Goal: Entertainment & Leisure: Consume media (video, audio)

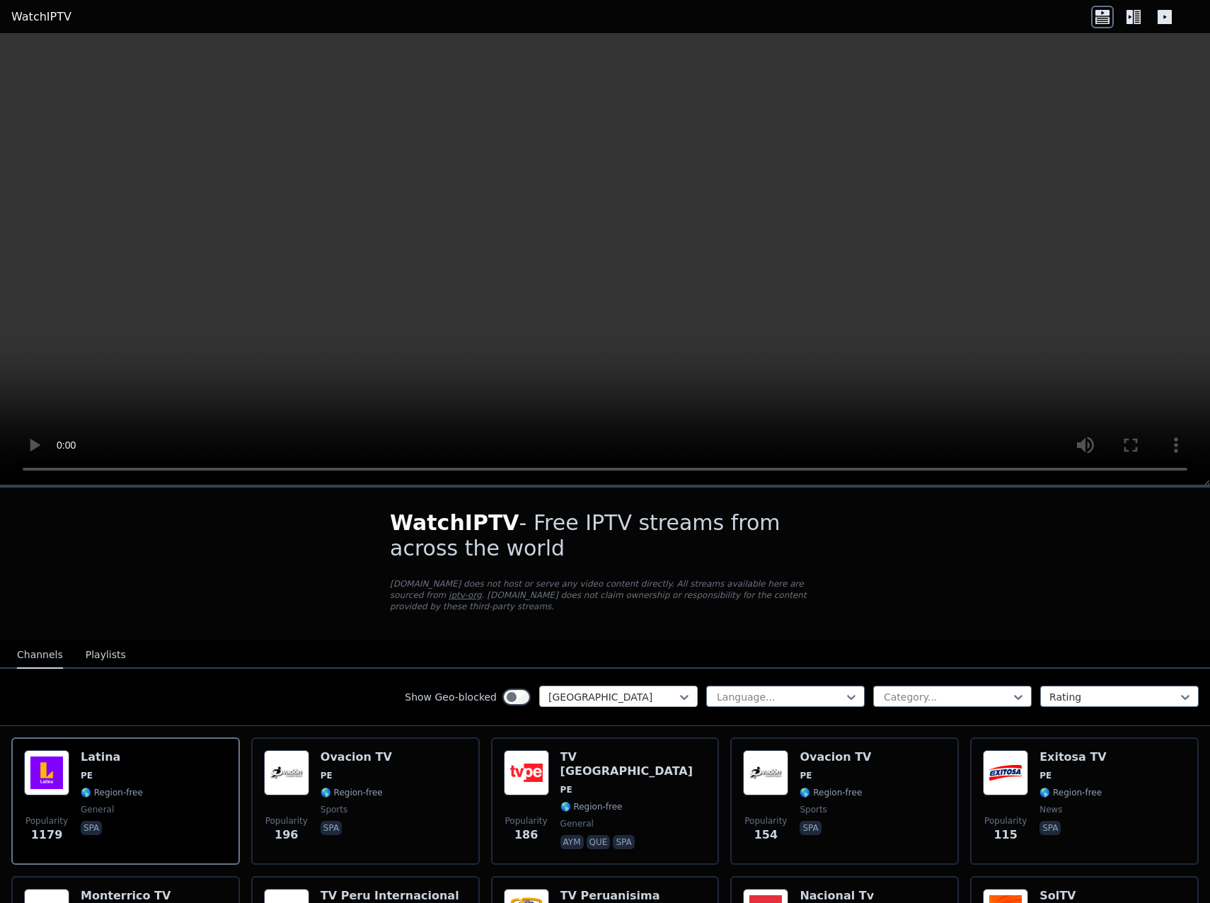
click at [647, 686] on div "[GEOGRAPHIC_DATA]" at bounding box center [618, 696] width 158 height 21
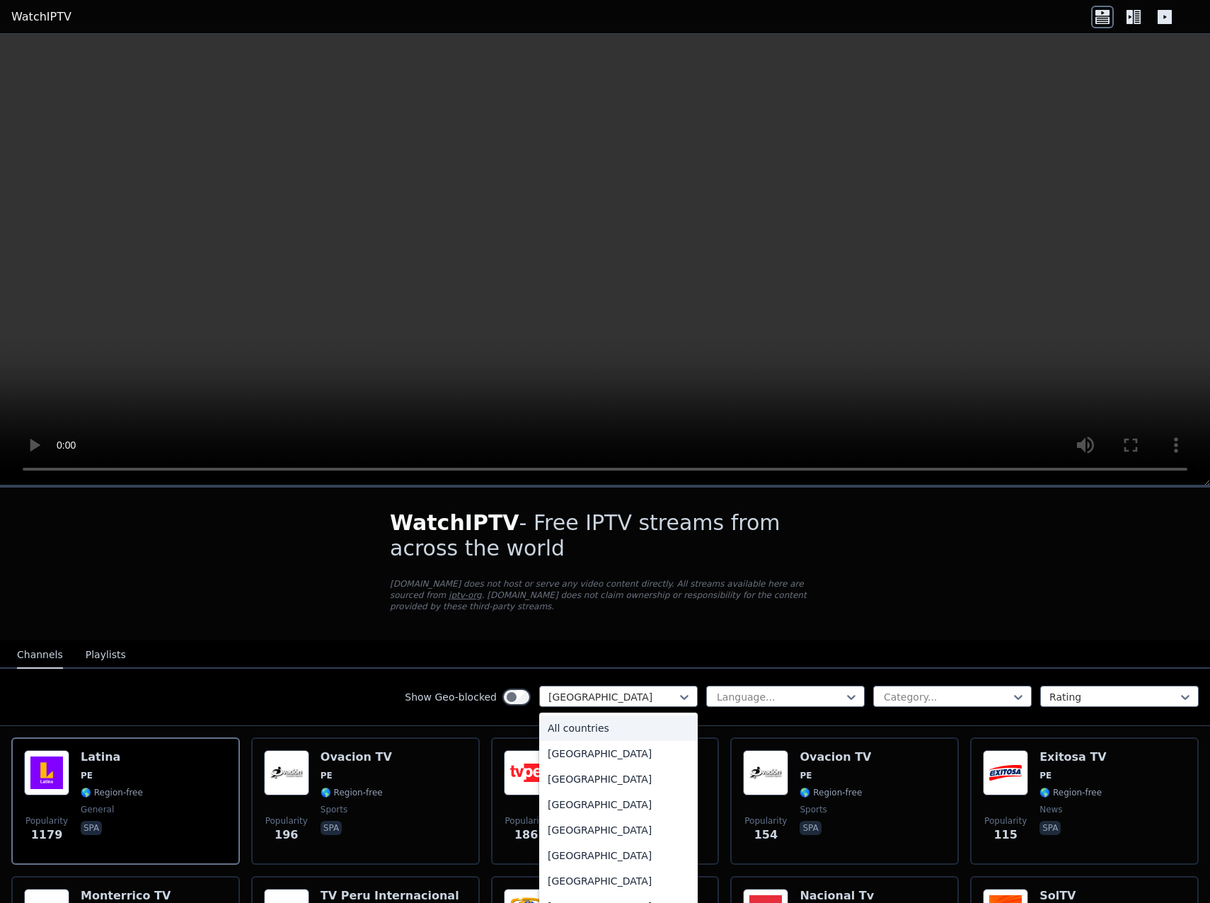
click at [586, 721] on div "All countries" at bounding box center [618, 727] width 158 height 25
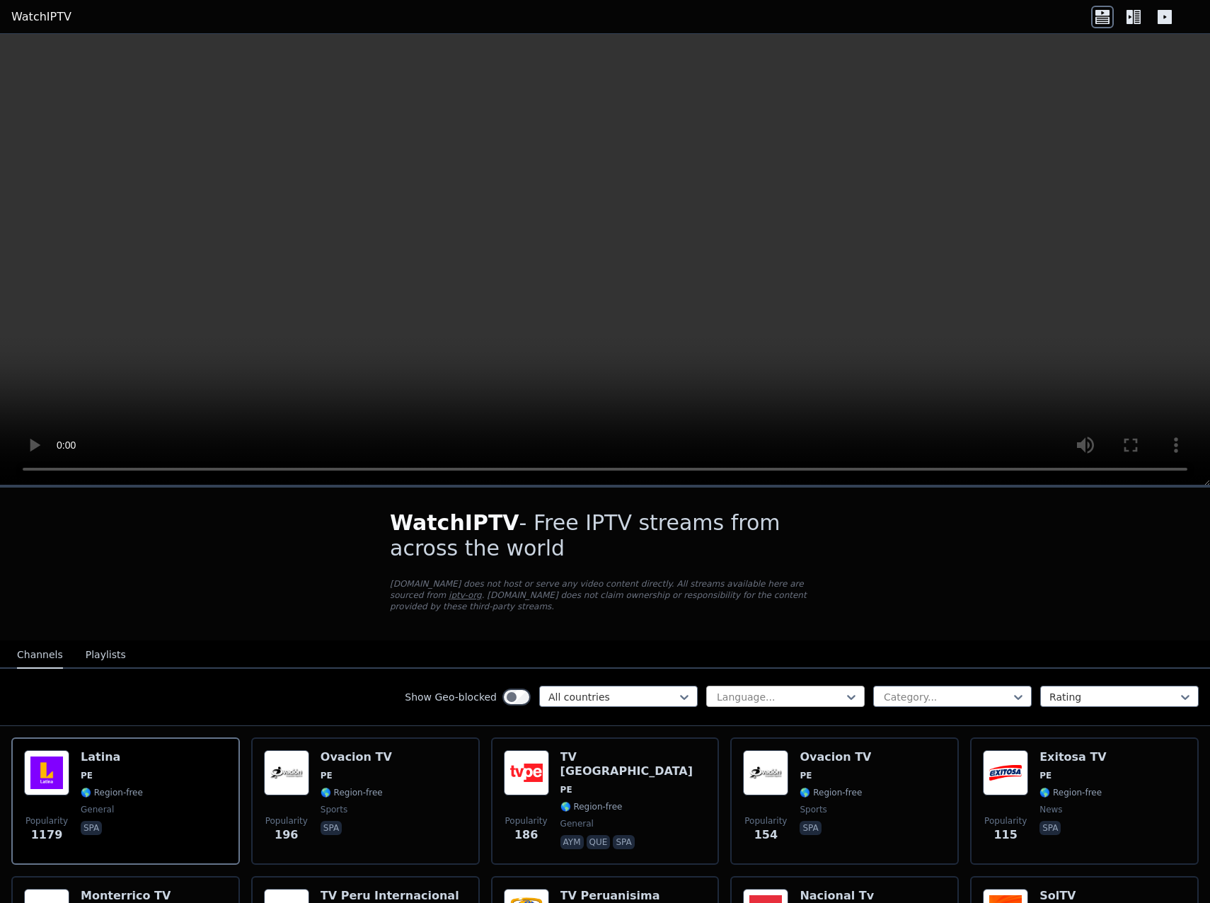
click at [742, 695] on div "Language..." at bounding box center [785, 696] width 158 height 21
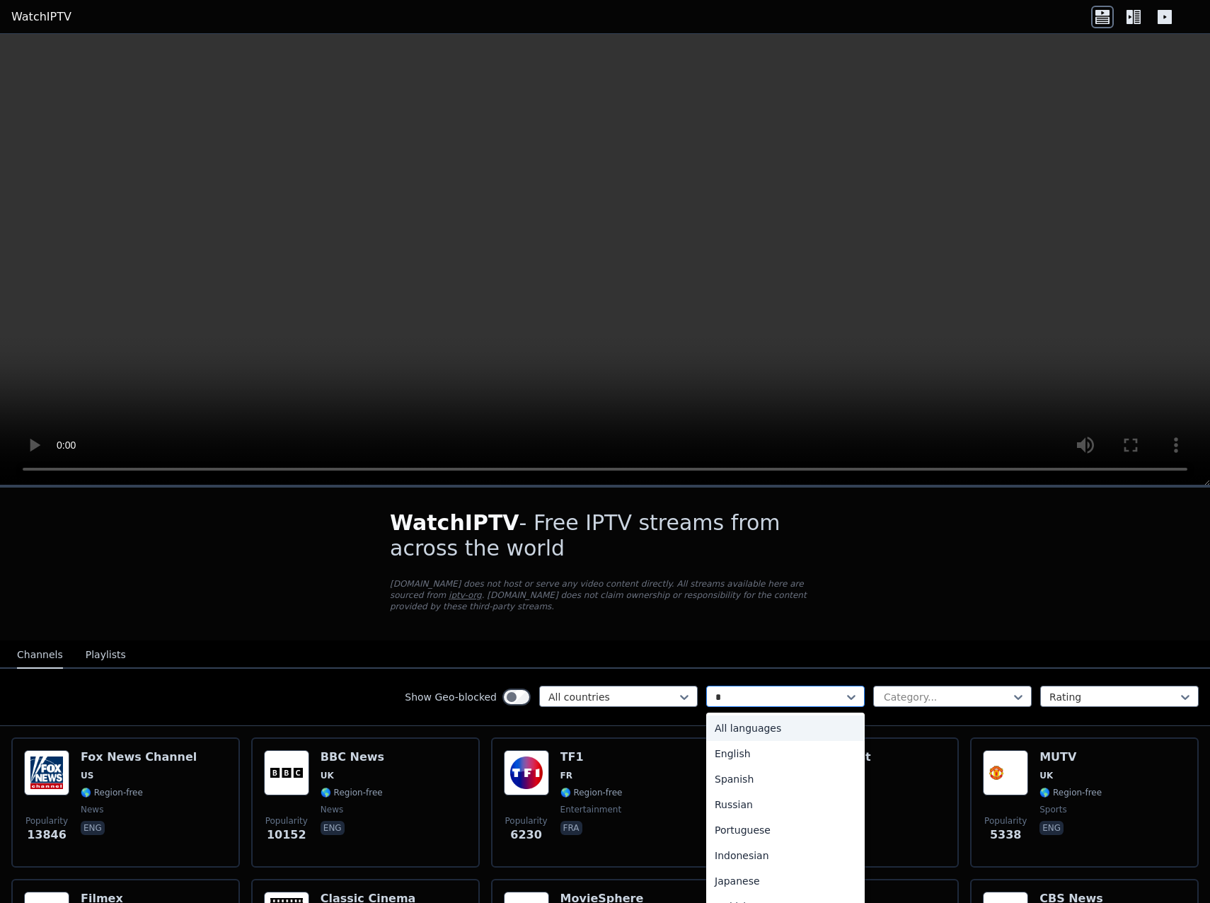
type input "**"
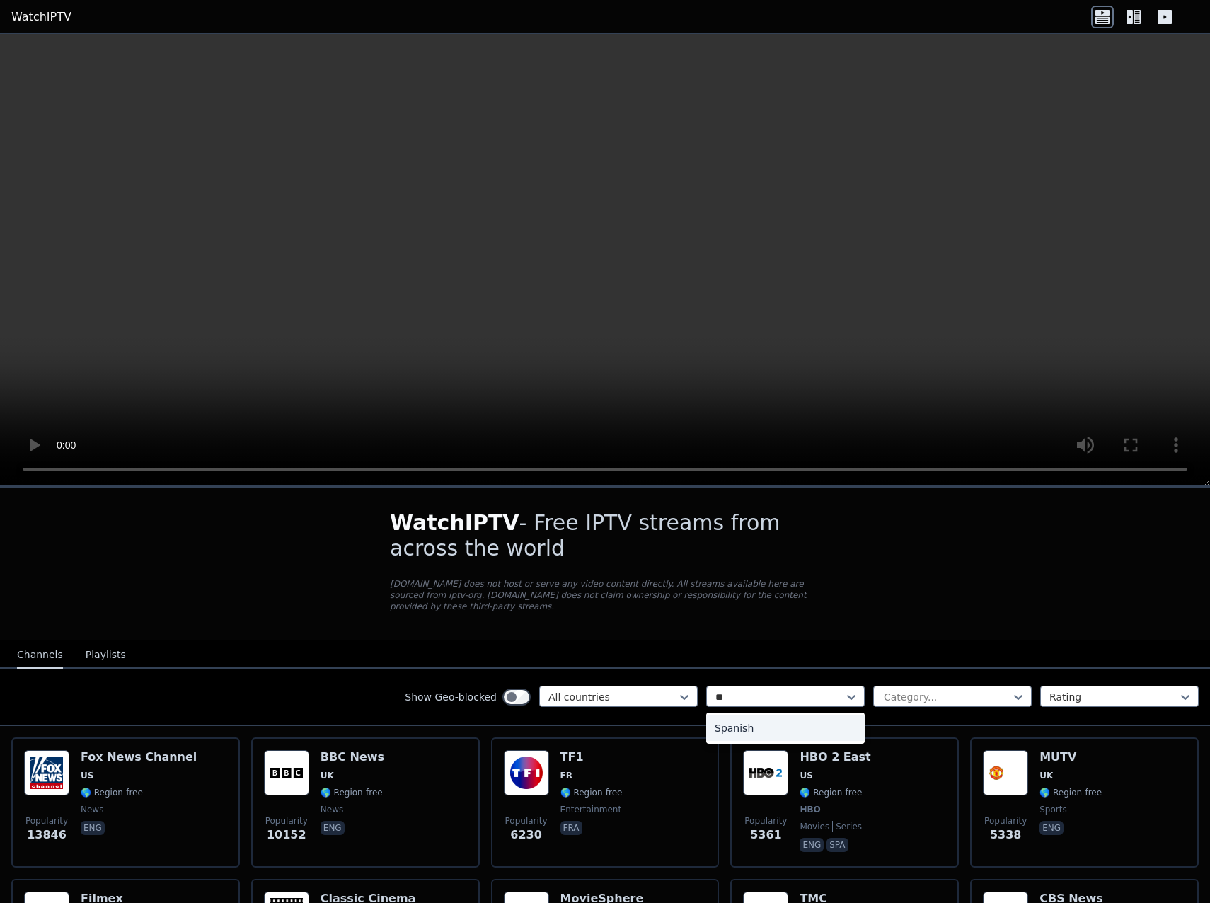
click at [735, 720] on div "Spanish" at bounding box center [785, 727] width 158 height 25
click at [920, 690] on div at bounding box center [946, 697] width 129 height 14
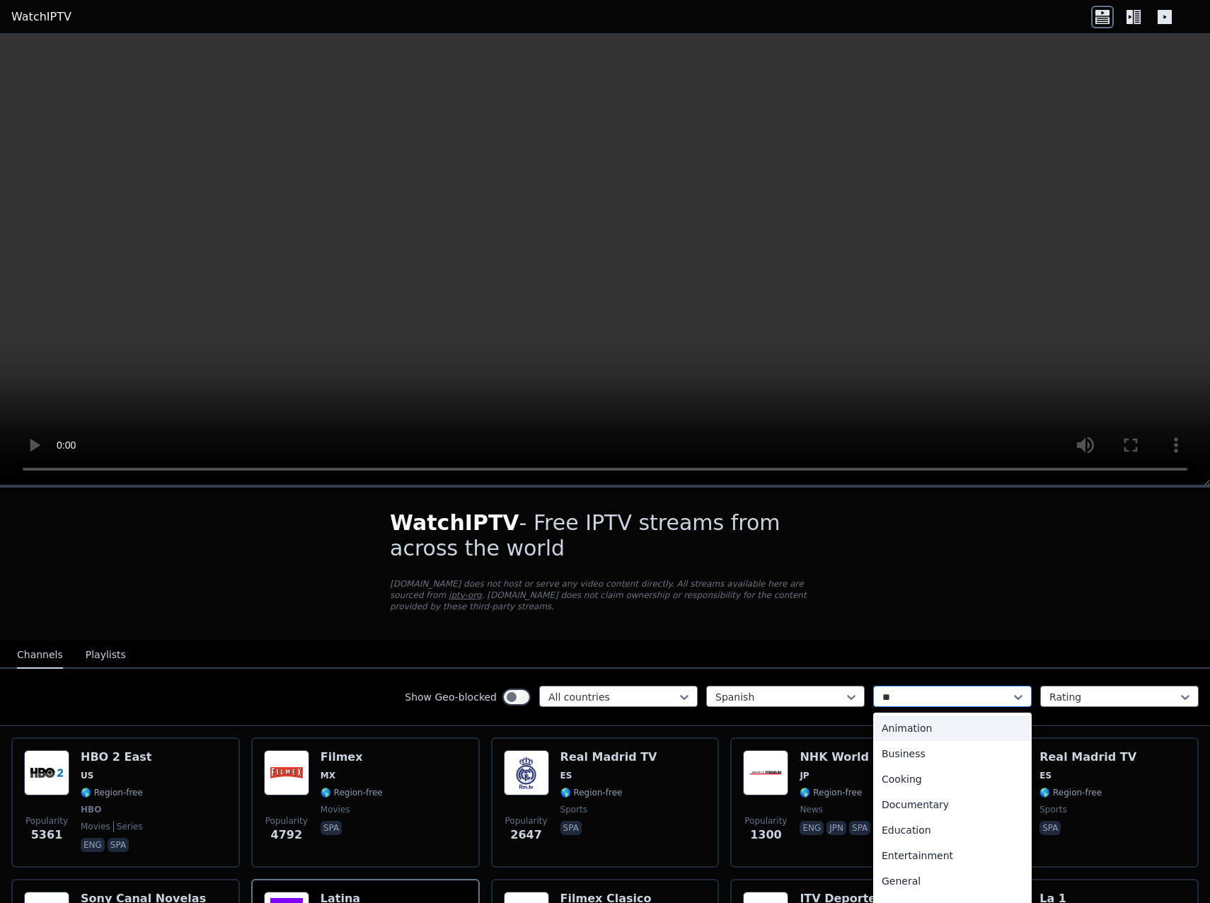
type input "***"
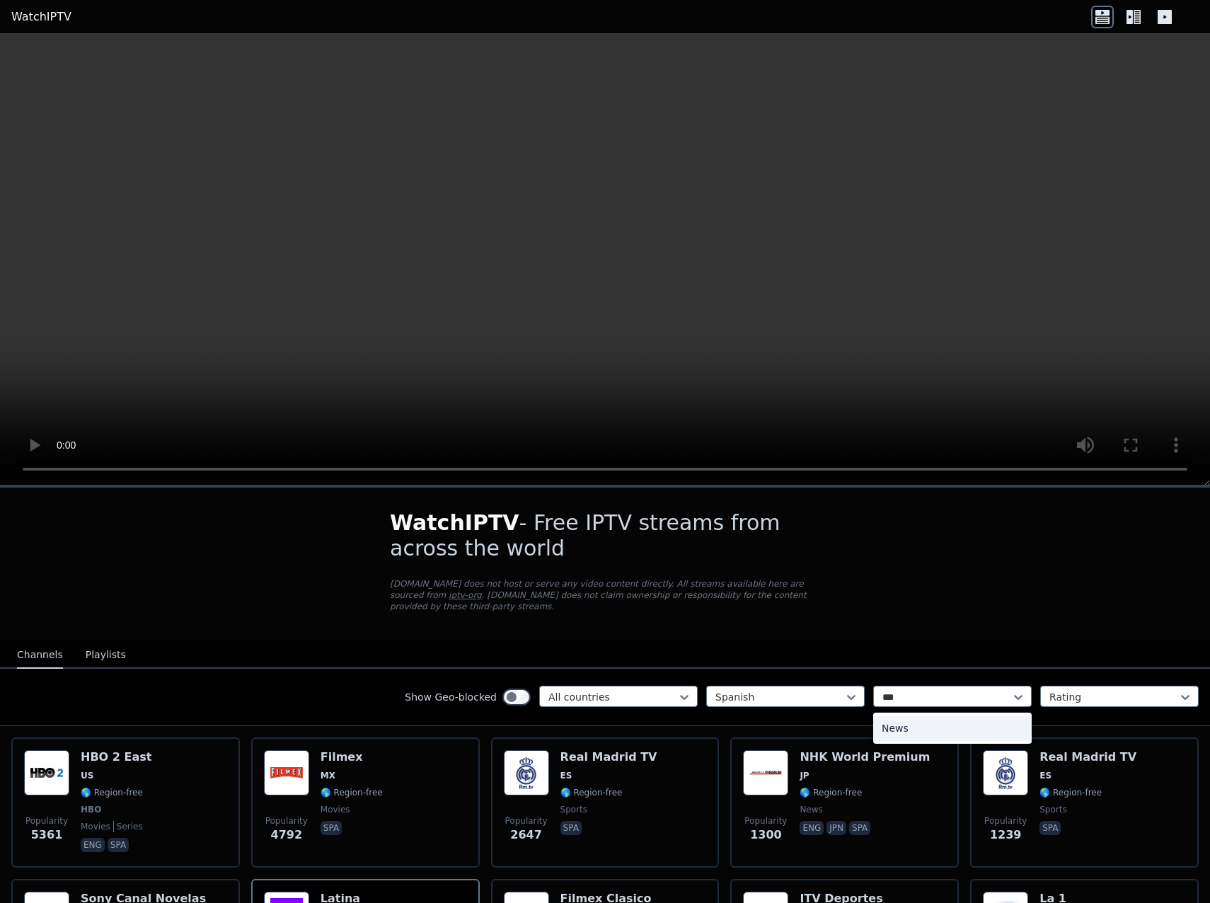
click at [913, 719] on div "News" at bounding box center [952, 727] width 158 height 25
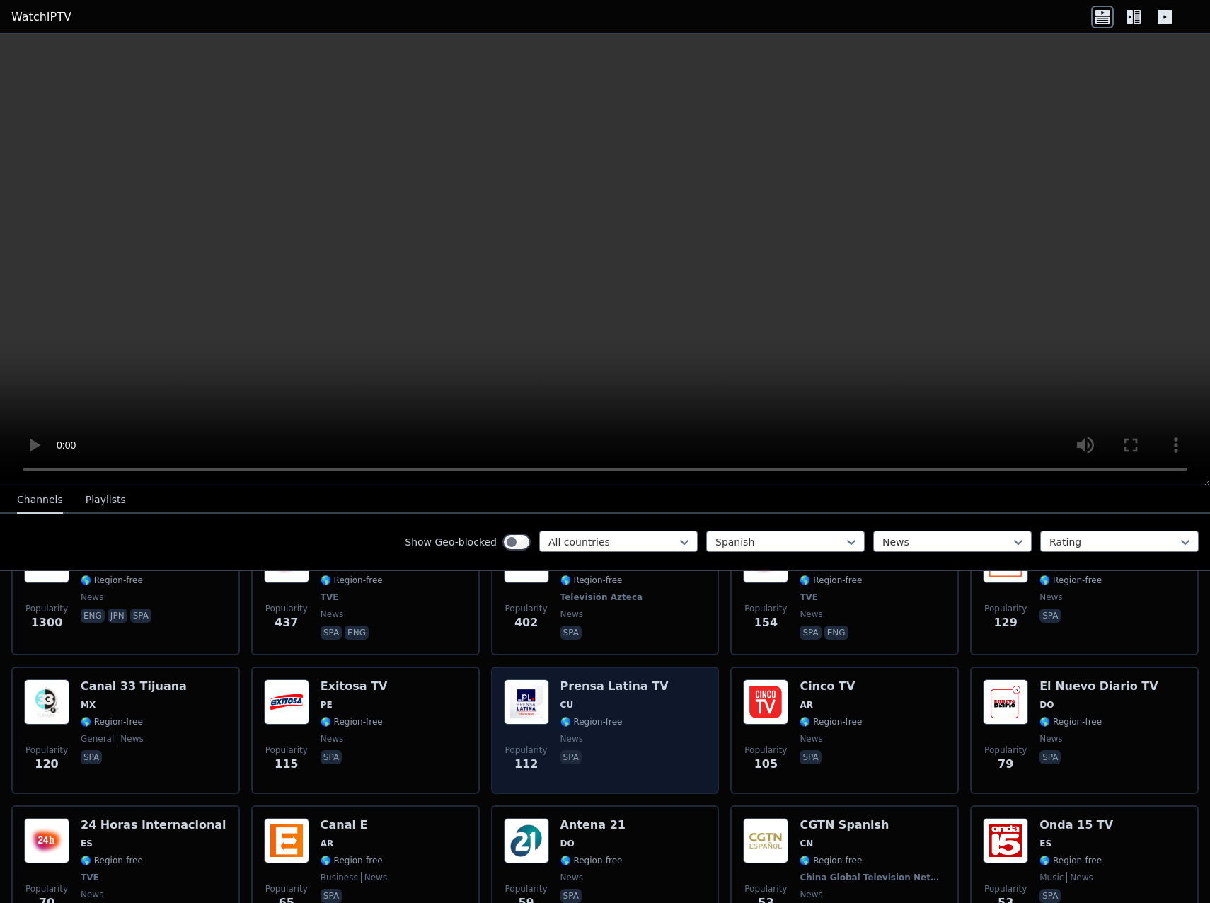
scroll to position [756, 0]
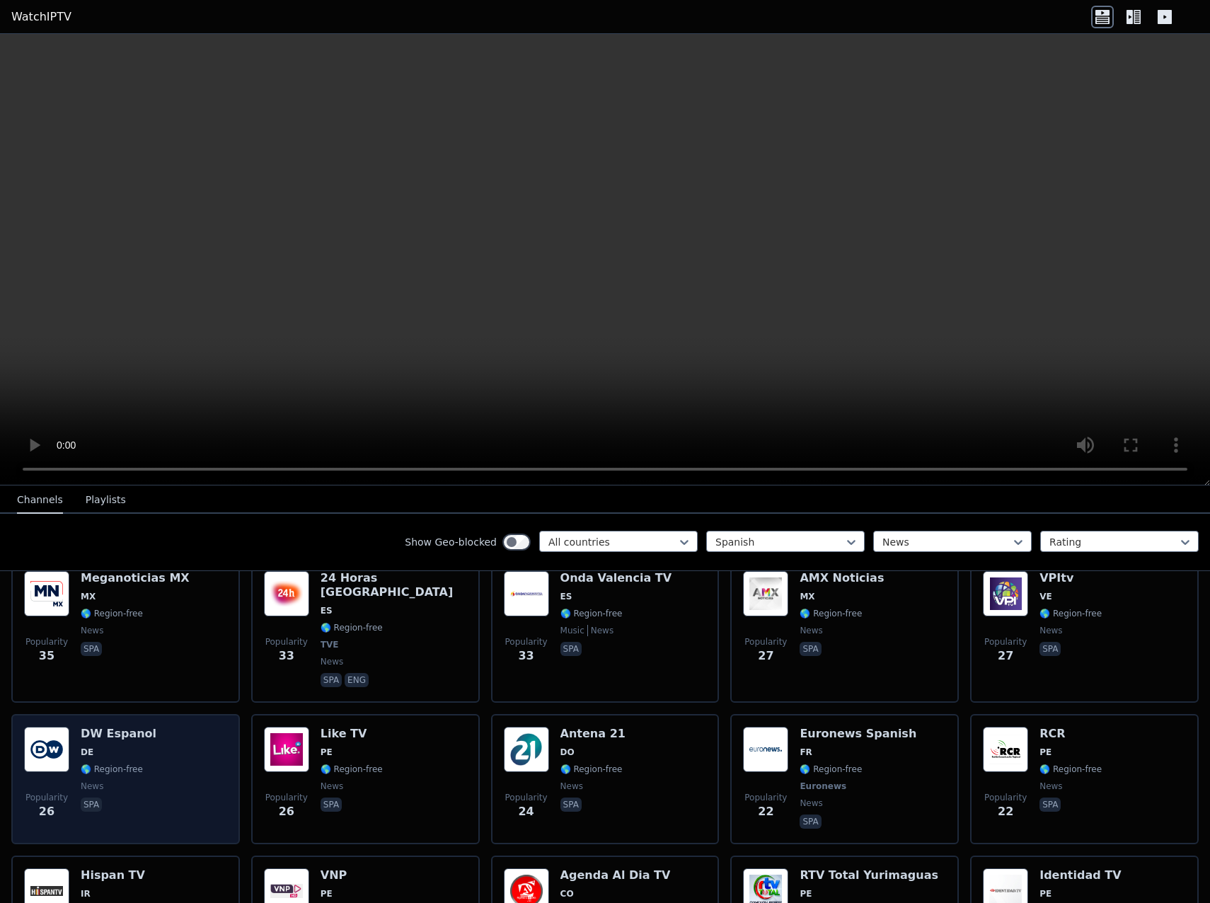
click at [84, 727] on h6 "DW Espanol" at bounding box center [119, 734] width 76 height 14
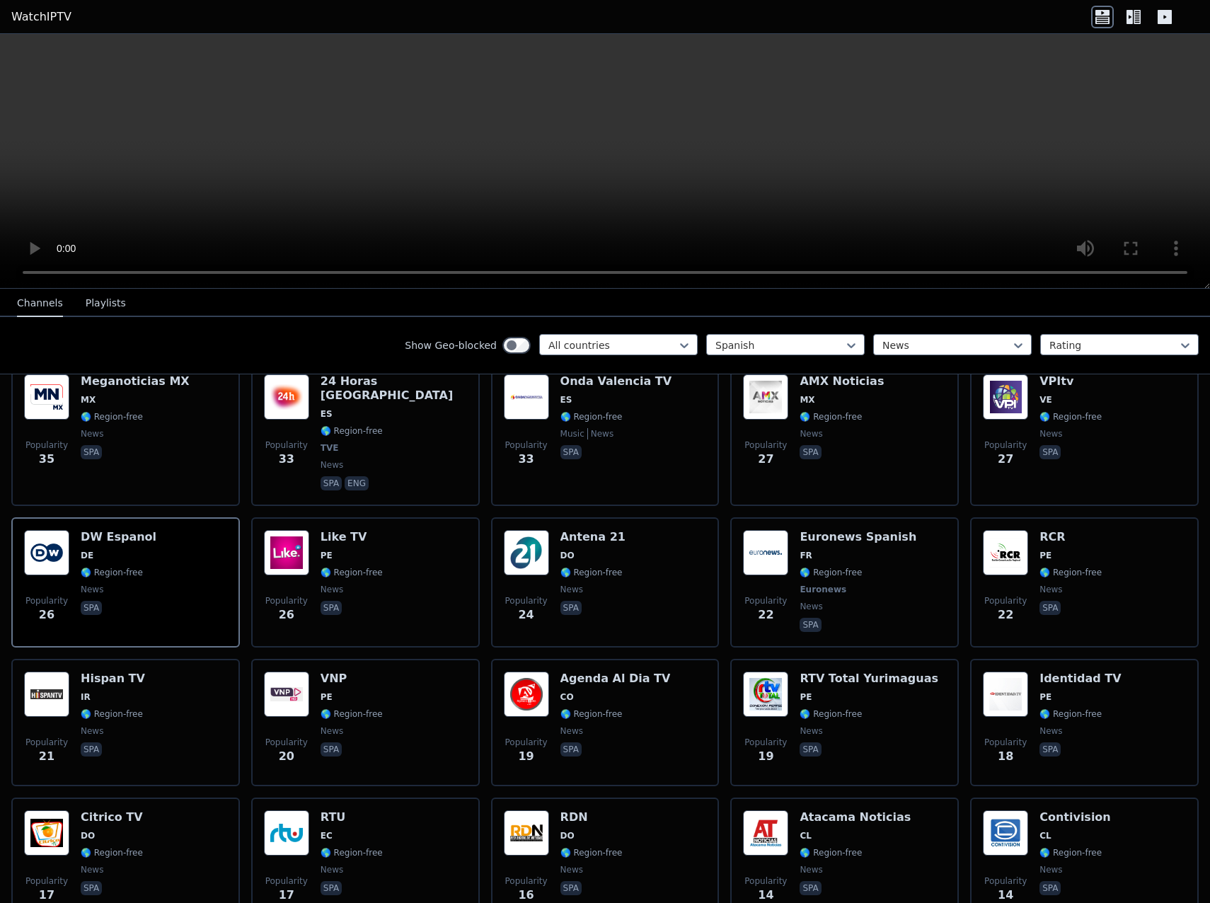
click at [1131, 23] on icon at bounding box center [1133, 17] width 23 height 23
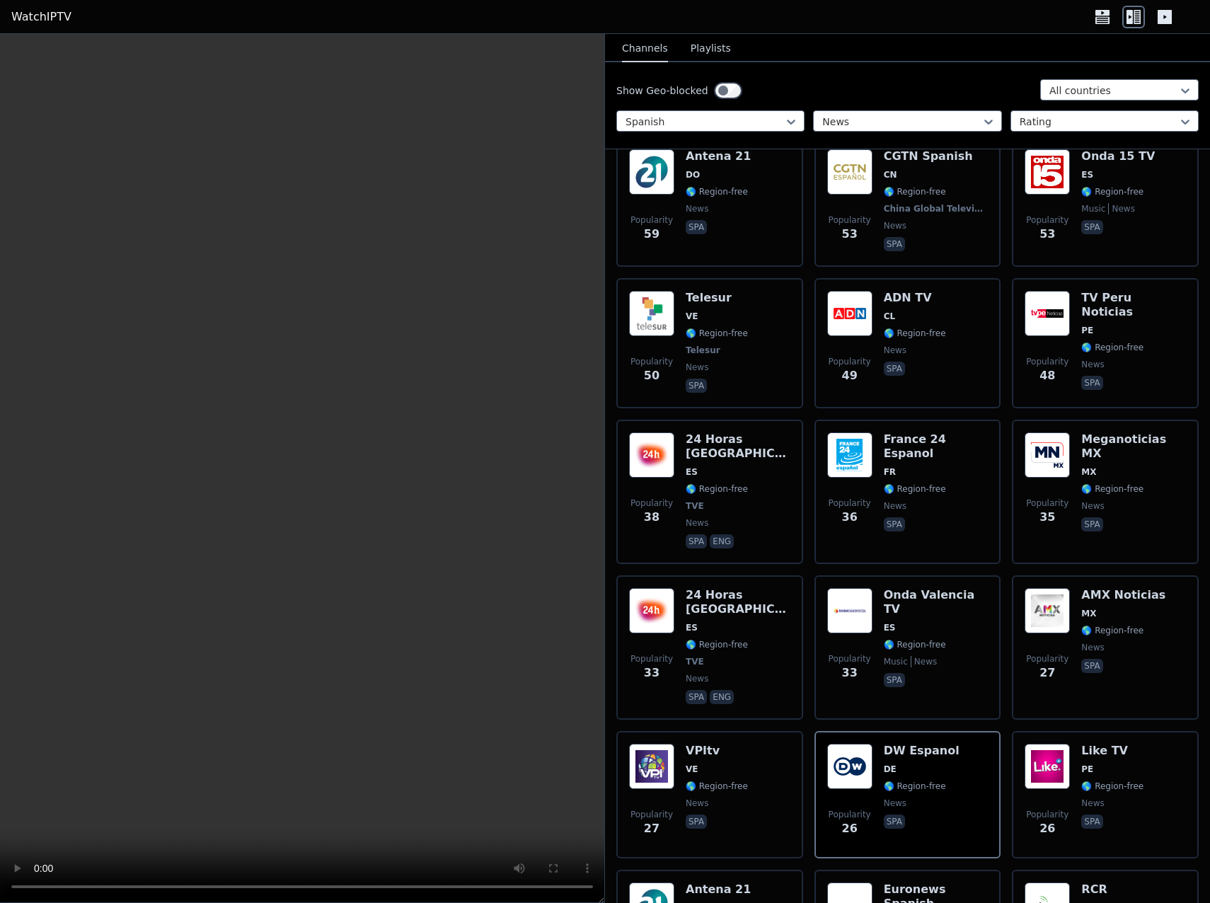
click at [1165, 25] on icon at bounding box center [1164, 17] width 23 height 23
